Goal: Information Seeking & Learning: Check status

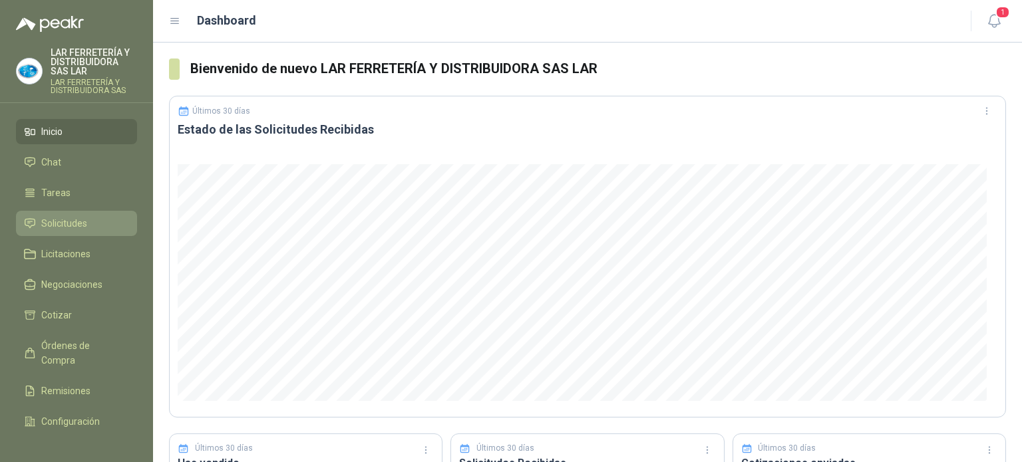
click at [63, 221] on span "Solicitudes" at bounding box center [64, 223] width 46 height 15
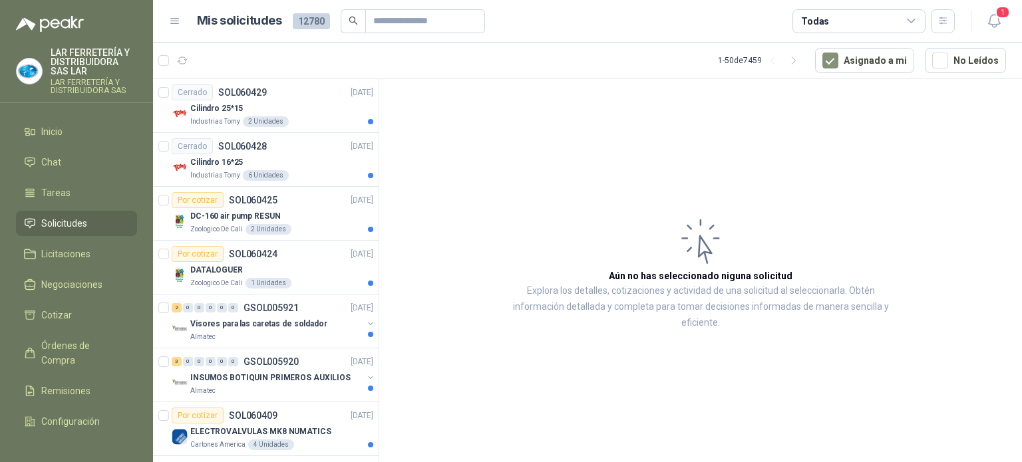
click at [820, 13] on div "Todas" at bounding box center [858, 21] width 133 height 24
click at [675, 15] on article "Mis solicitudes 12780 Todas" at bounding box center [576, 21] width 758 height 24
click at [881, 29] on div "Todas" at bounding box center [858, 21] width 133 height 24
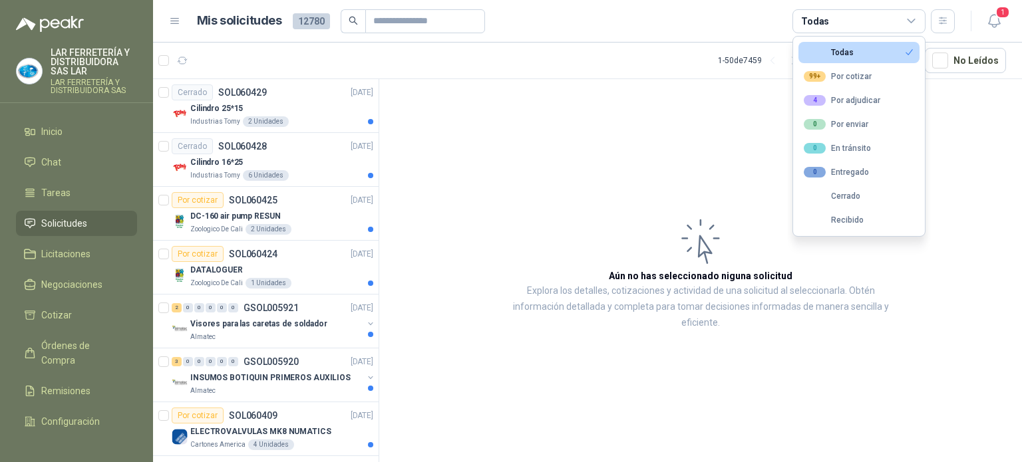
click at [633, 29] on article "Mis solicitudes 12780 Todas" at bounding box center [576, 21] width 758 height 24
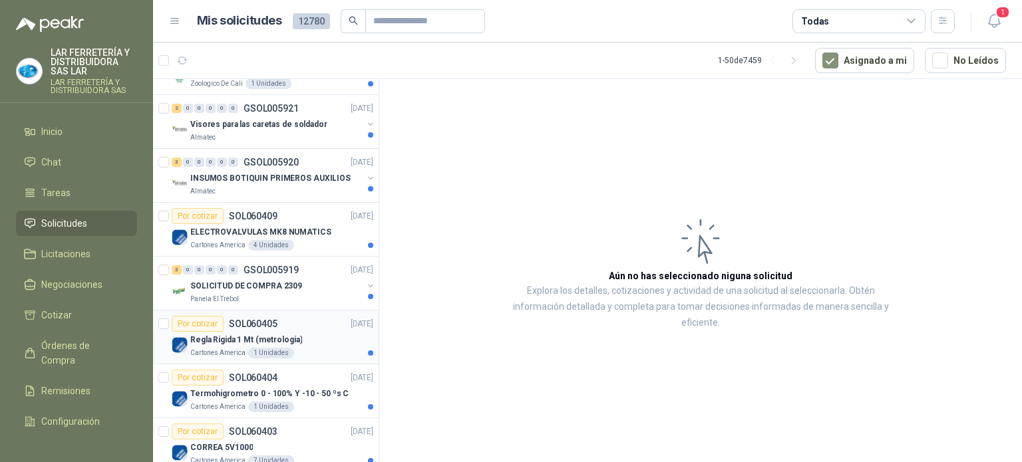
scroll to position [399, 0]
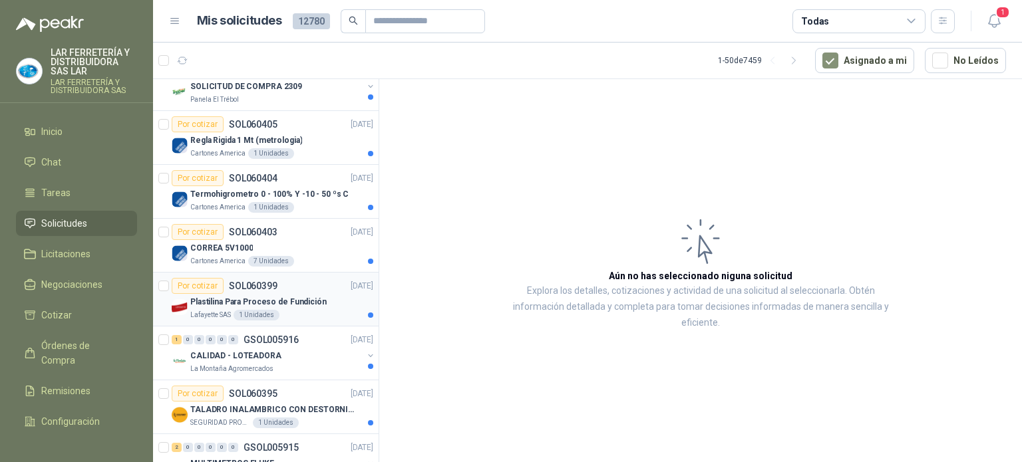
click at [295, 297] on p "Plastilina Para Proceso de Fundición" at bounding box center [258, 302] width 136 height 13
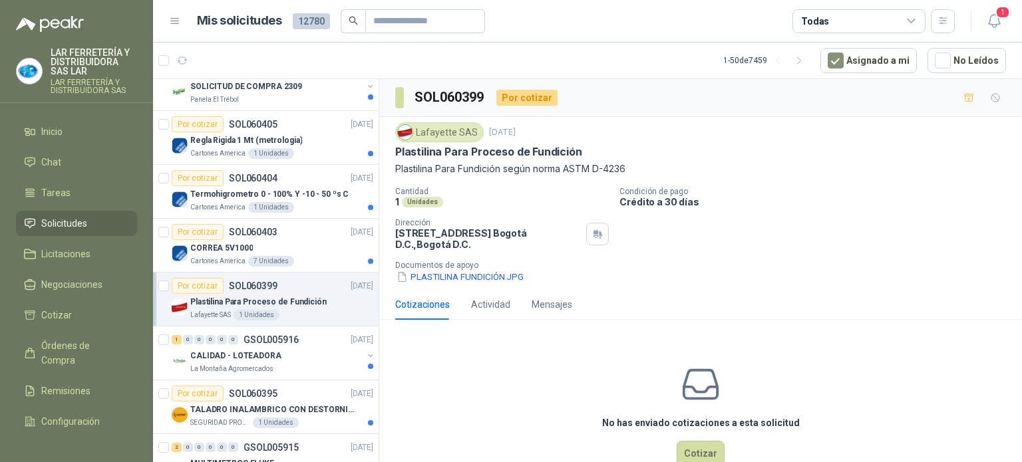
click at [439, 284] on div "Lafayette SAS [DATE] Plastilina Para Proceso de Fundición Plastilina Para Fundi…" at bounding box center [700, 203] width 643 height 172
click at [442, 279] on button "PLASTILINA FUNDICIÓN.JPG" at bounding box center [460, 277] width 130 height 14
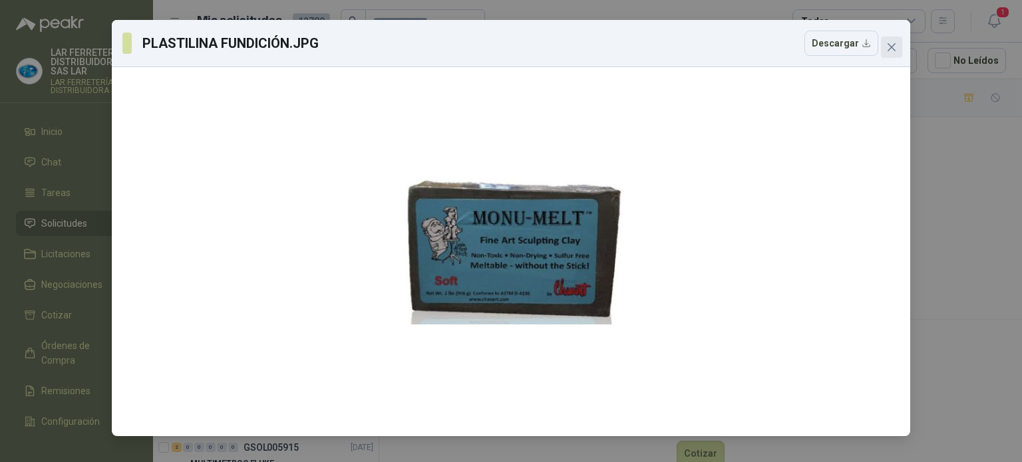
click at [889, 43] on icon "close" at bounding box center [891, 47] width 11 height 11
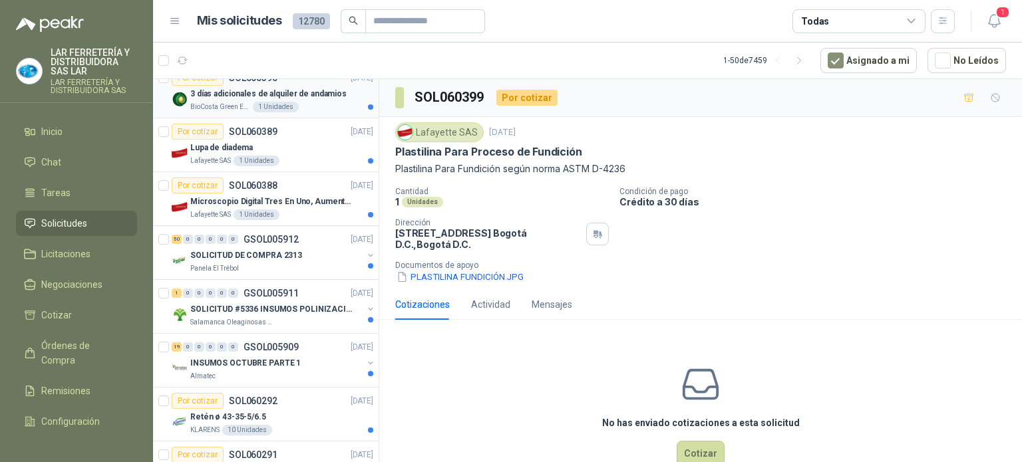
scroll to position [931, 0]
click at [286, 156] on div "Lafayette SAS 1 Unidades" at bounding box center [281, 160] width 183 height 11
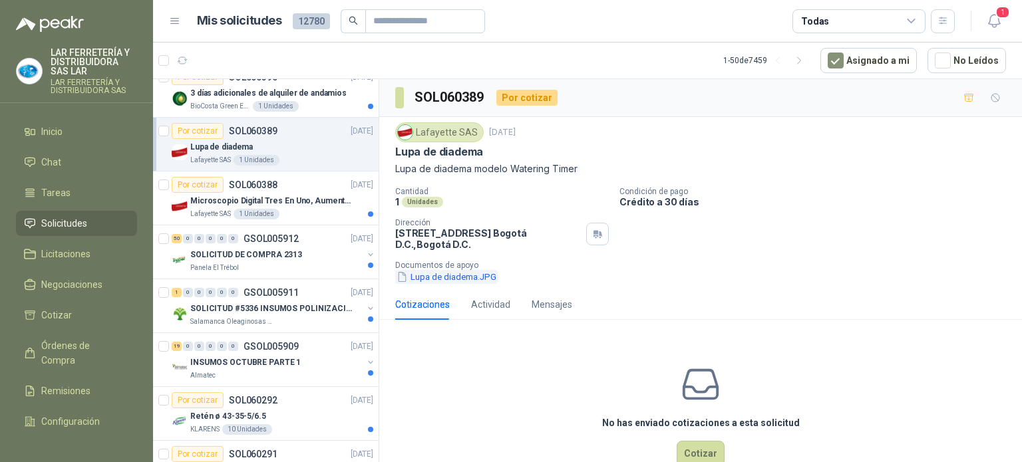
click at [438, 279] on button "Lupa de diadema.JPG" at bounding box center [446, 277] width 102 height 14
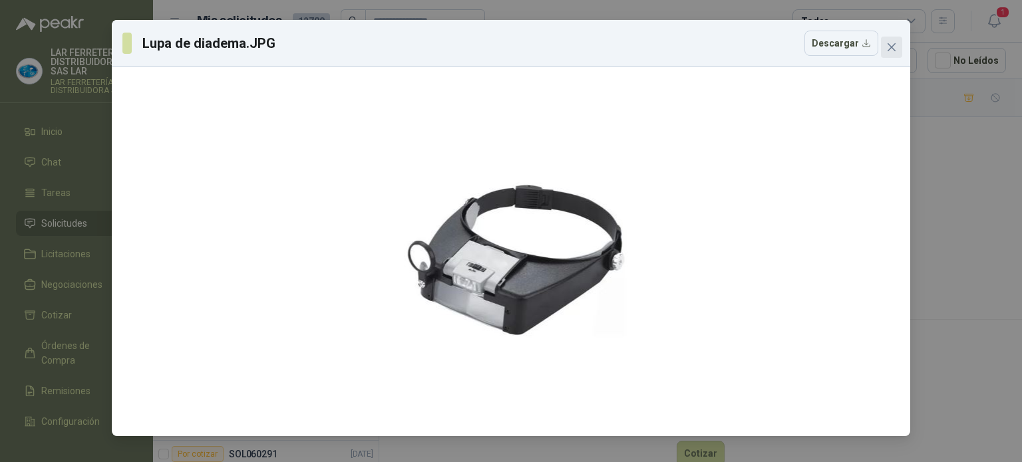
click at [897, 42] on span "Close" at bounding box center [891, 47] width 21 height 11
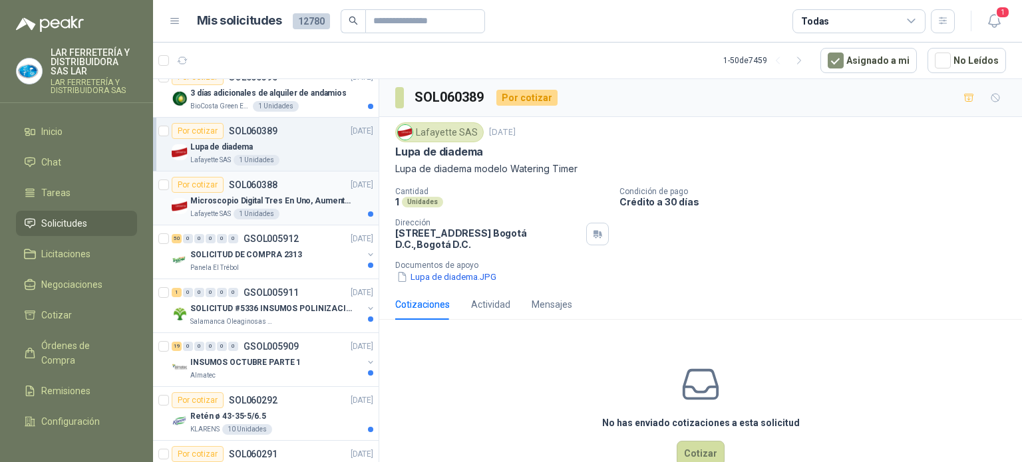
click at [314, 202] on p "Microscopio Digital Tres En Uno, Aumento De 1000x" at bounding box center [273, 201] width 166 height 13
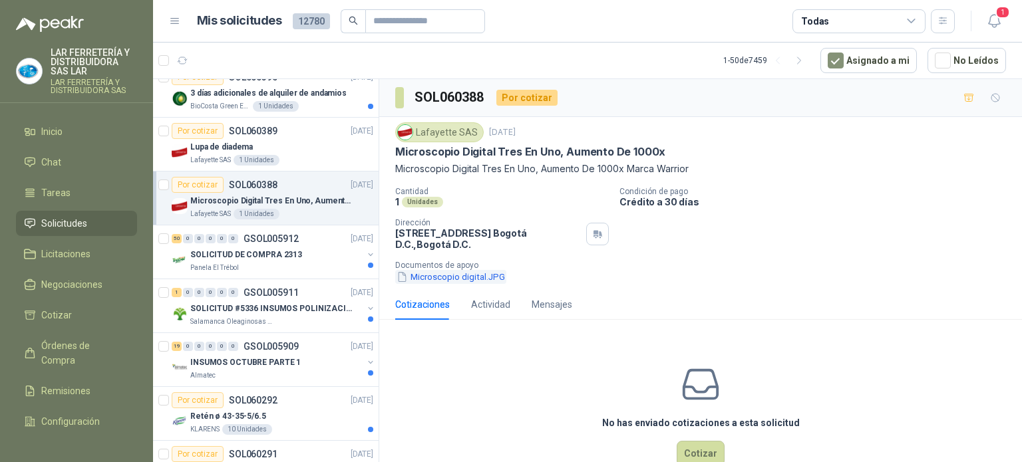
click at [450, 279] on button "Microscopio digital.JPG" at bounding box center [450, 277] width 111 height 14
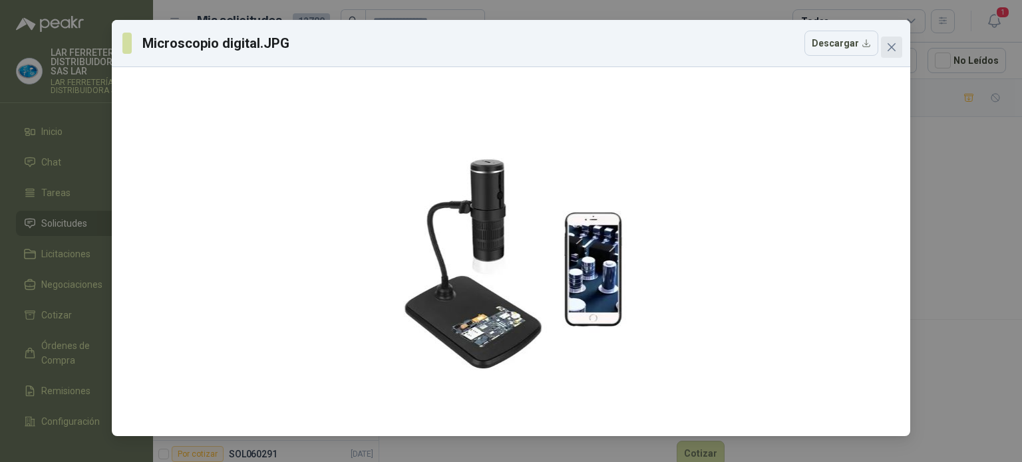
click at [892, 50] on icon "close" at bounding box center [891, 47] width 11 height 11
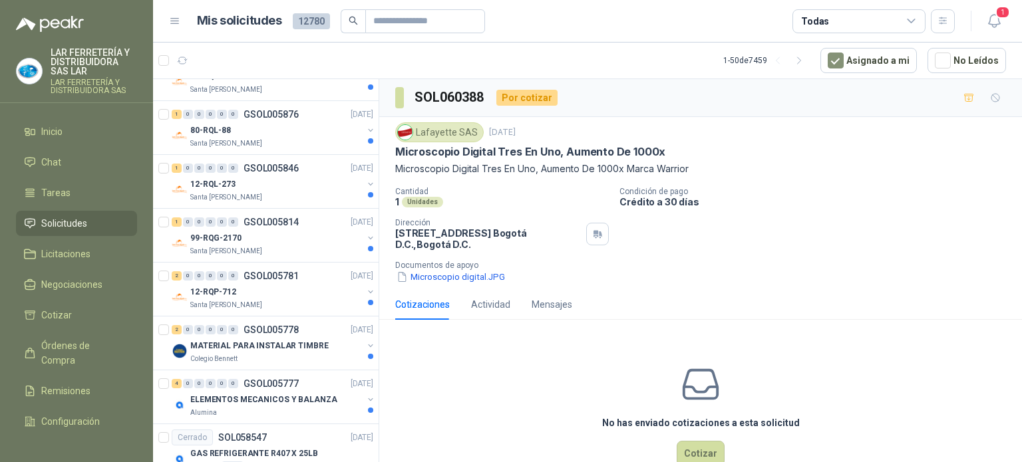
scroll to position [1596, 0]
